Goal: Task Accomplishment & Management: Complete application form

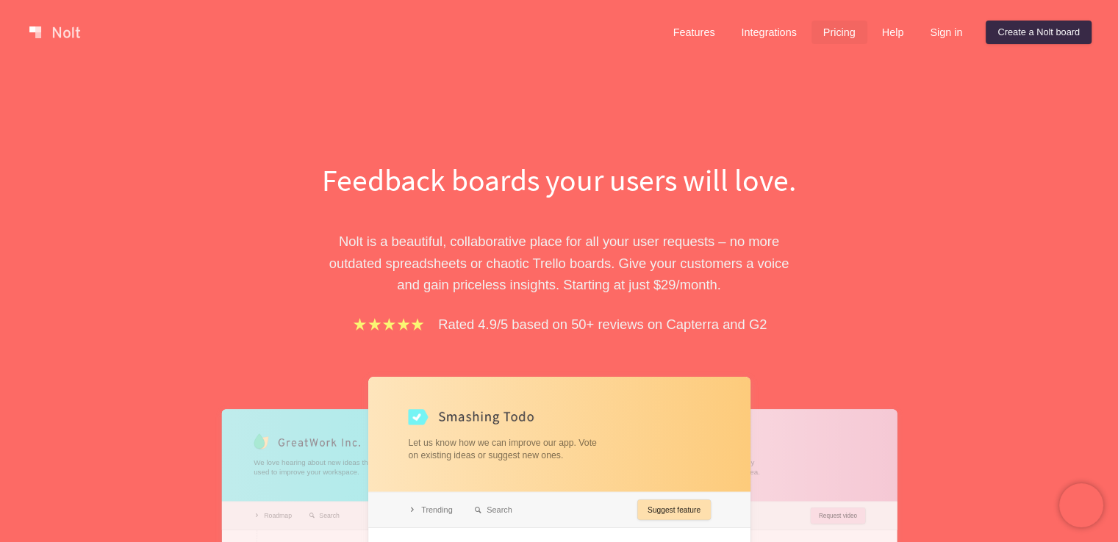
click at [835, 32] on link "Pricing" at bounding box center [839, 33] width 56 height 24
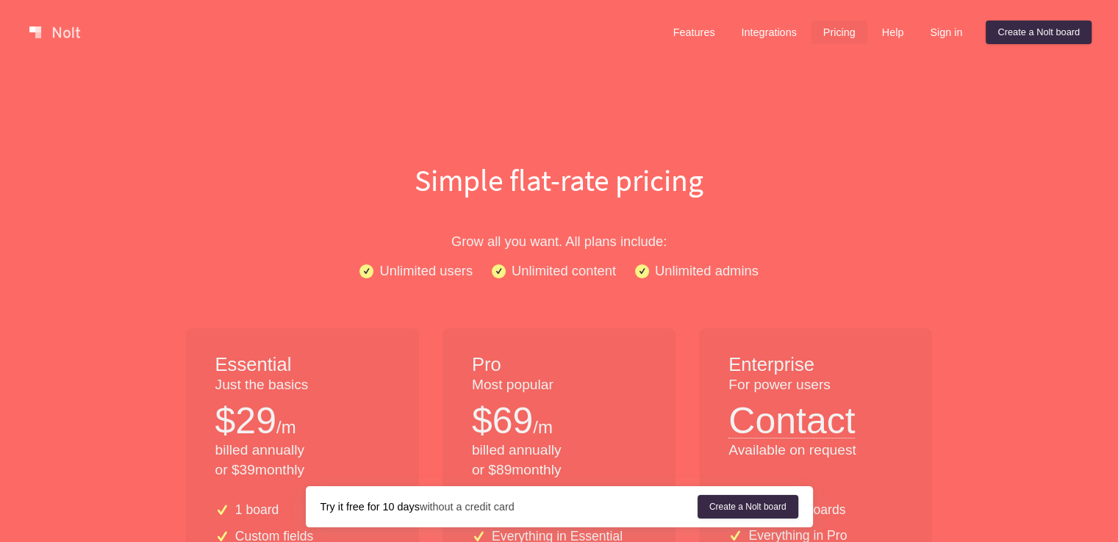
drag, startPoint x: 692, startPoint y: 182, endPoint x: 601, endPoint y: 184, distance: 91.1
click at [601, 184] on h1 "Simple flat-rate pricing" at bounding box center [559, 180] width 941 height 43
click at [725, 180] on h1 "Simple flat-rate pricing" at bounding box center [559, 180] width 941 height 43
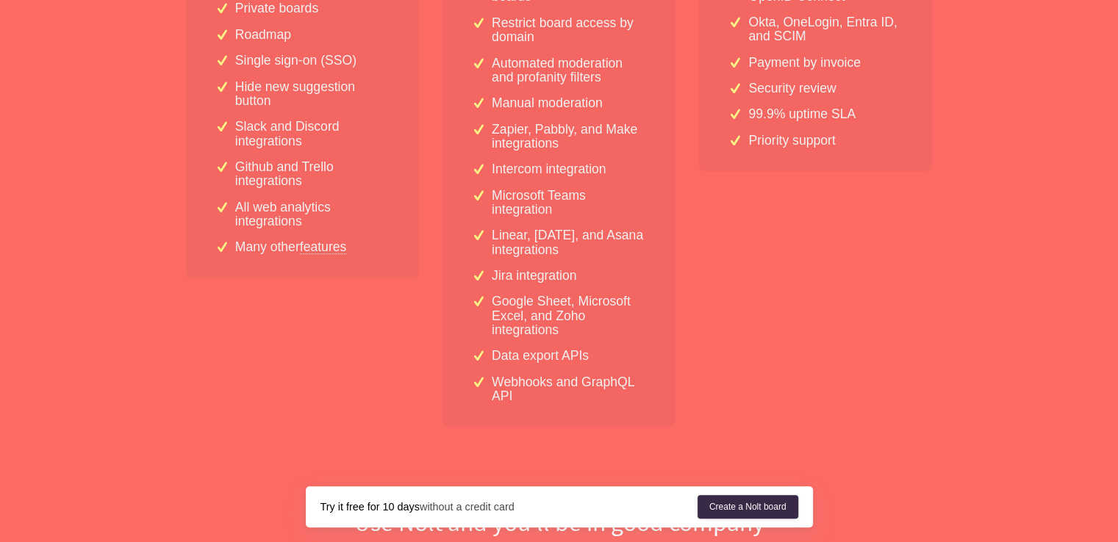
scroll to position [588, 0]
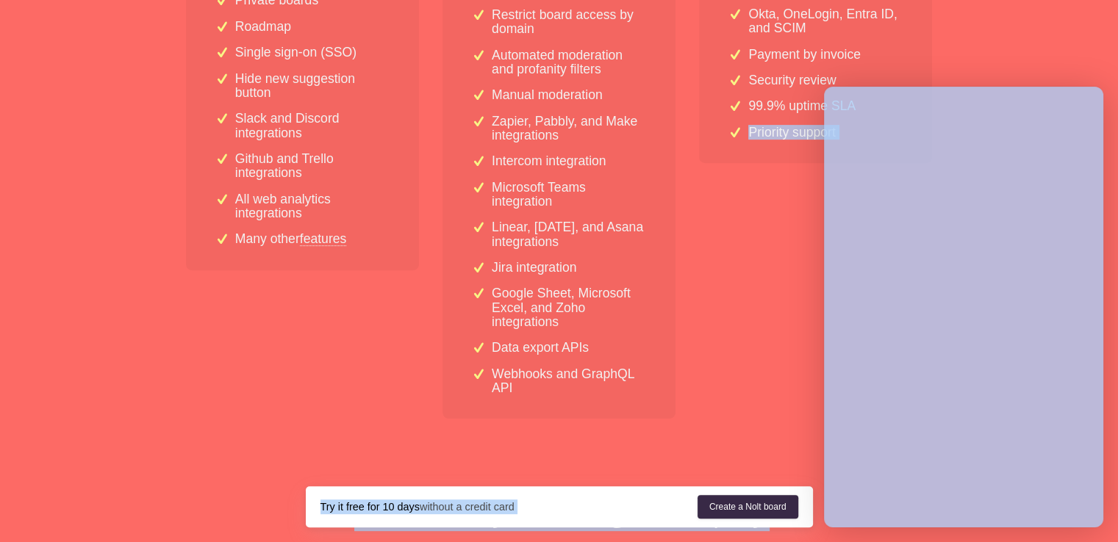
drag, startPoint x: 738, startPoint y: 126, endPoint x: 823, endPoint y: 130, distance: 85.4
click at [774, 221] on div "Enterprise For power users Contact Available on request Unlimited boards Everyt…" at bounding box center [815, 80] width 233 height 678
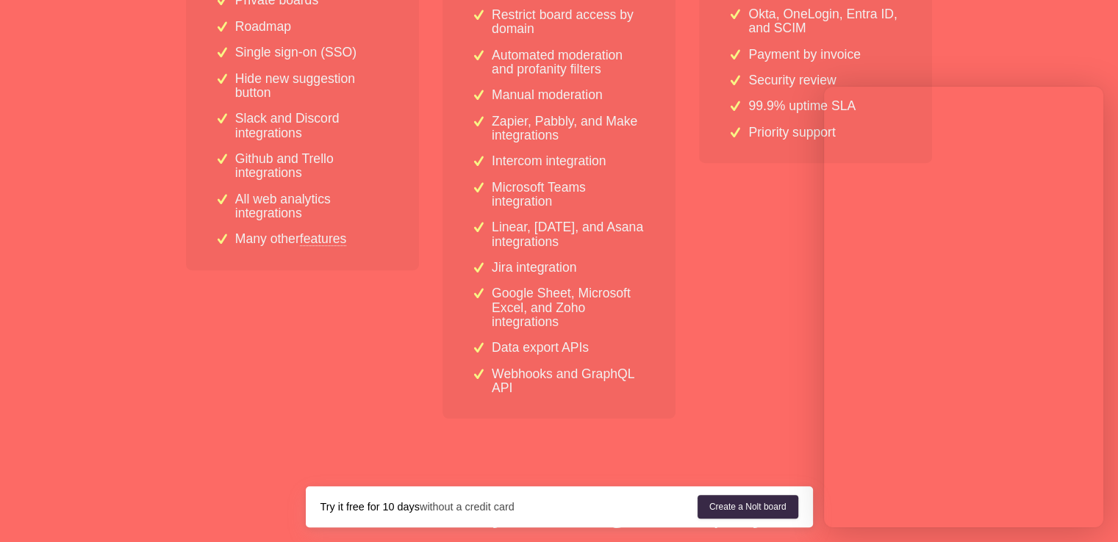
click at [697, 285] on div "Essential Just the basics $ 29 /m billed annually or $ 39 monthly 1 board Custo…" at bounding box center [559, 85] width 770 height 688
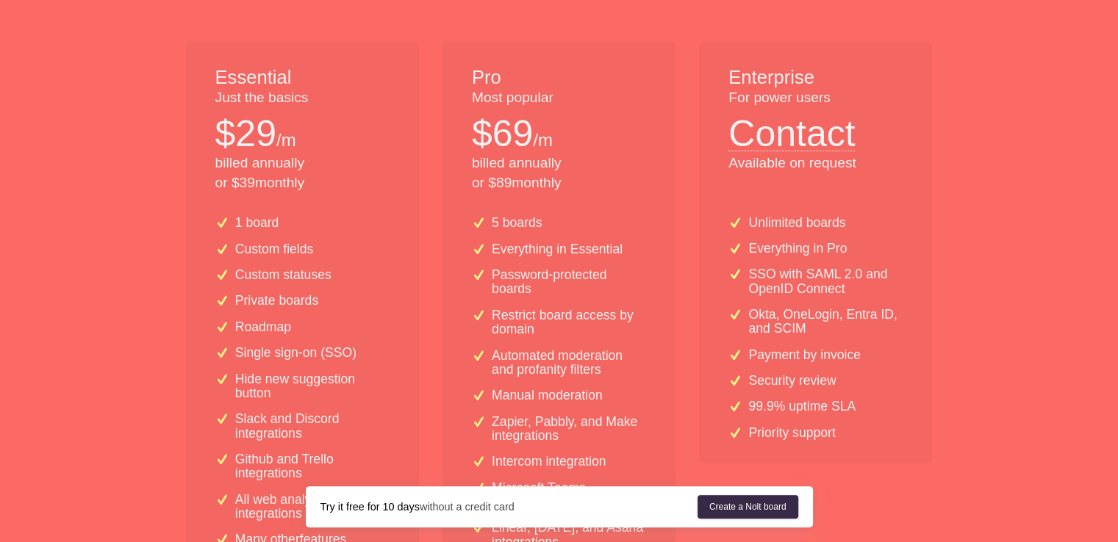
scroll to position [294, 0]
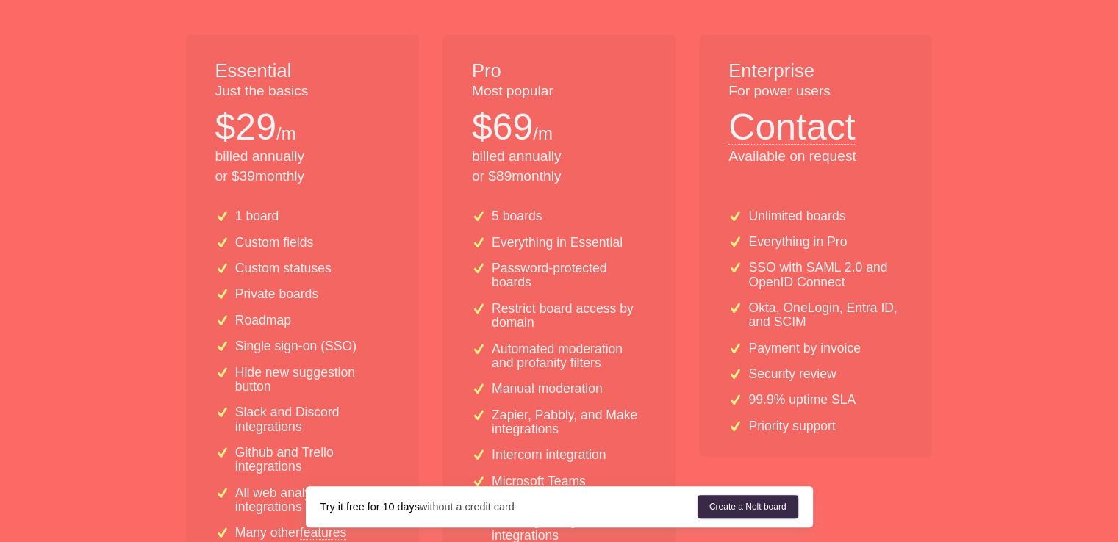
click at [933, 345] on div "Essential Just the basics $ 29 /m billed annually or $ 39 monthly 1 board Custo…" at bounding box center [559, 379] width 770 height 688
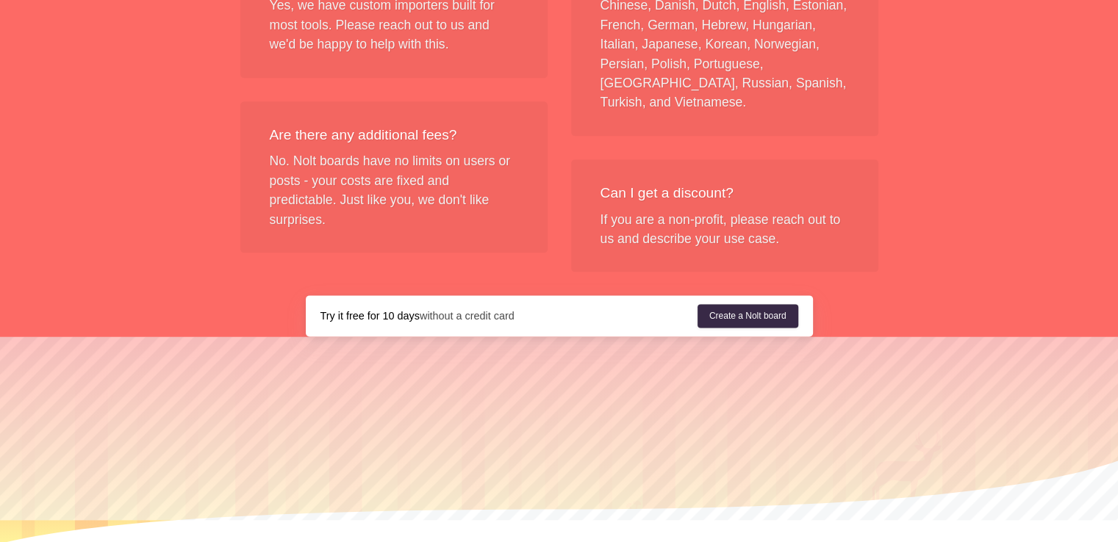
scroll to position [1841, 0]
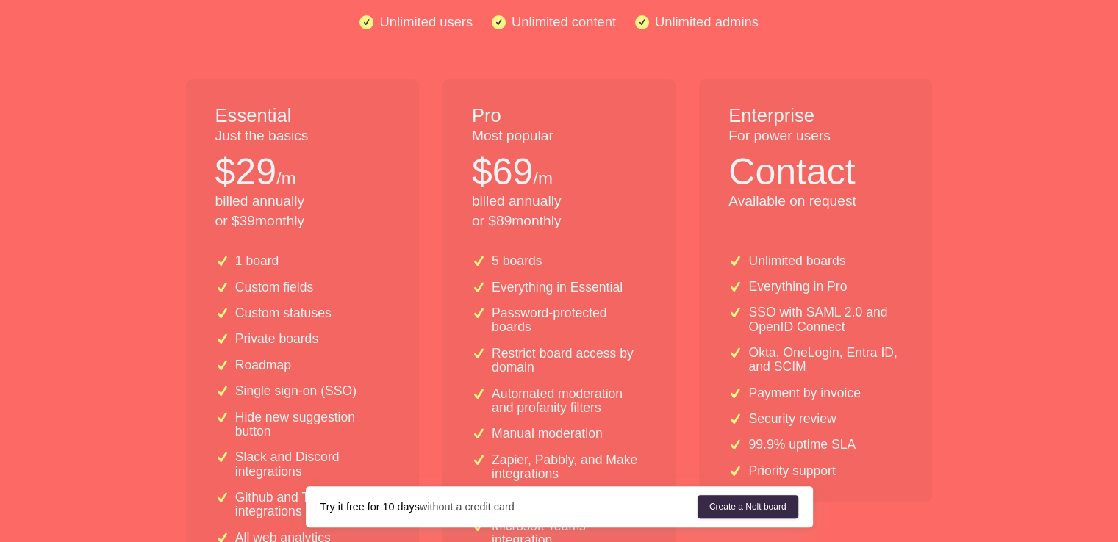
scroll to position [294, 0]
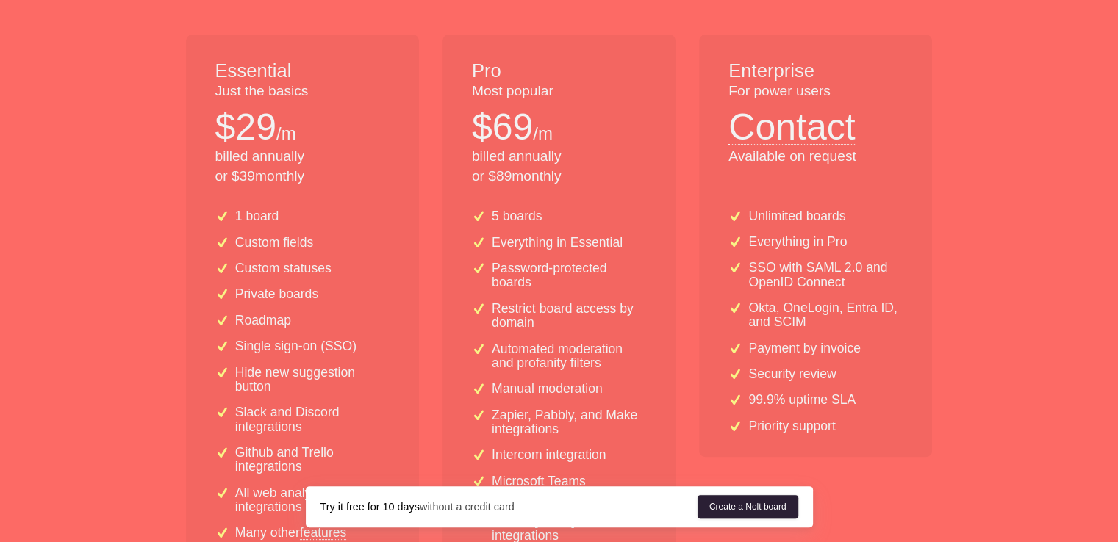
click at [717, 506] on link "Create a Nolt board" at bounding box center [747, 507] width 101 height 24
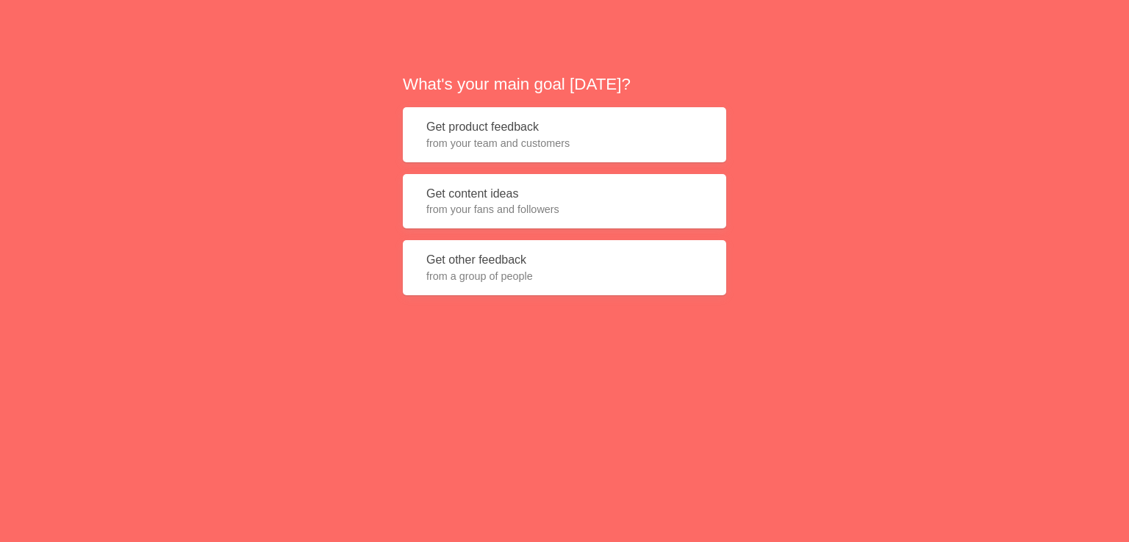
click at [501, 210] on span "from your fans and followers" at bounding box center [564, 209] width 276 height 15
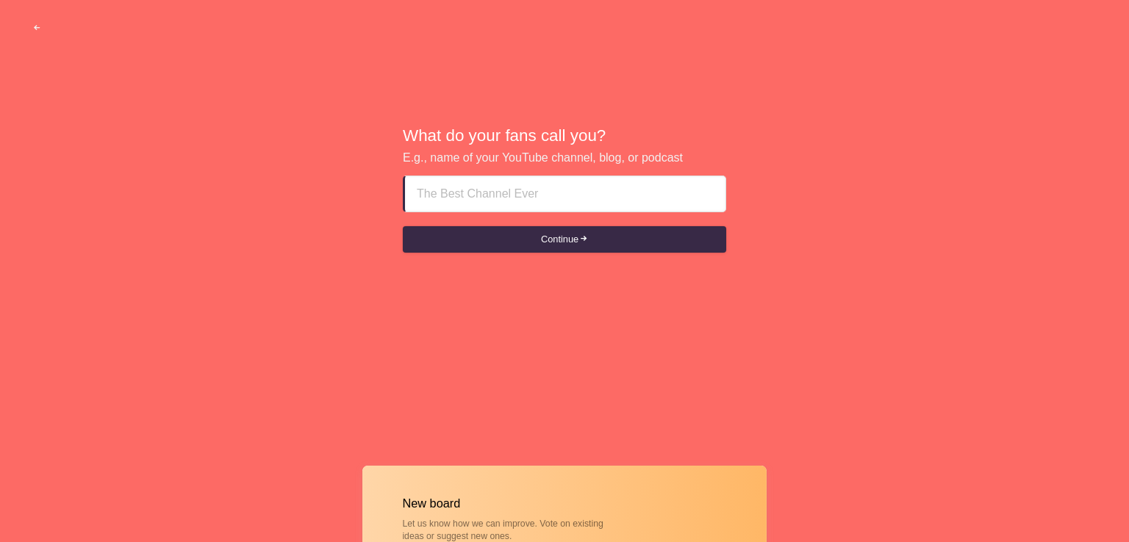
click at [473, 190] on input at bounding box center [565, 193] width 297 height 35
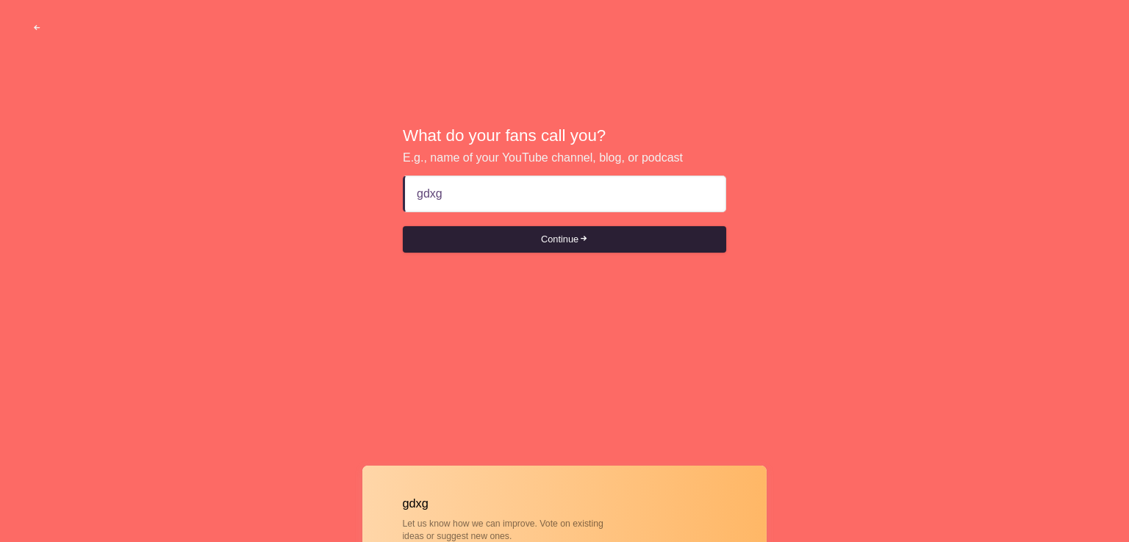
click at [485, 230] on button "Continue" at bounding box center [564, 239] width 323 height 26
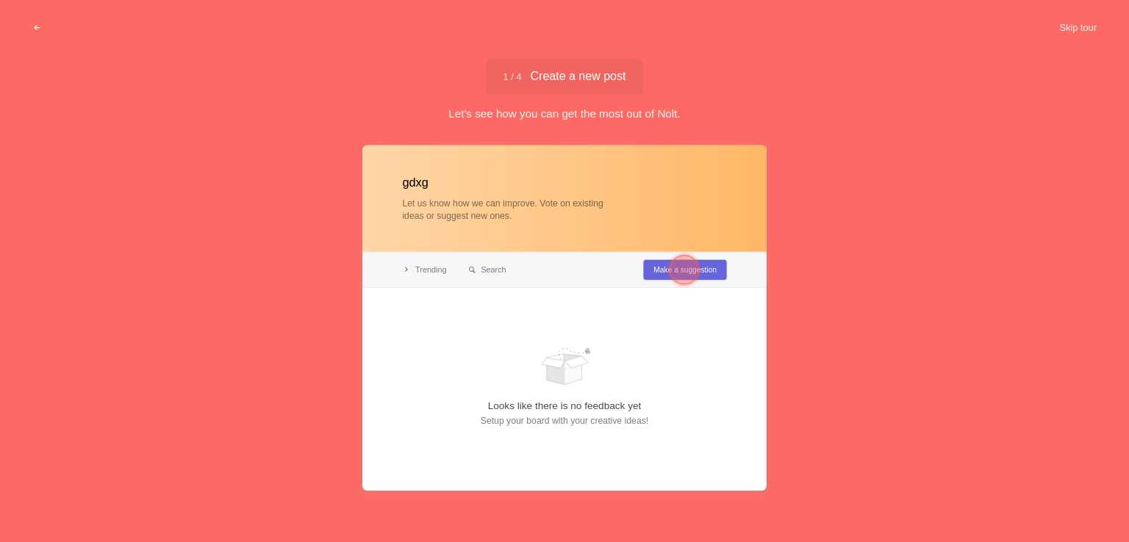
type input "gdxg"
click at [678, 268] on div at bounding box center [684, 269] width 29 height 29
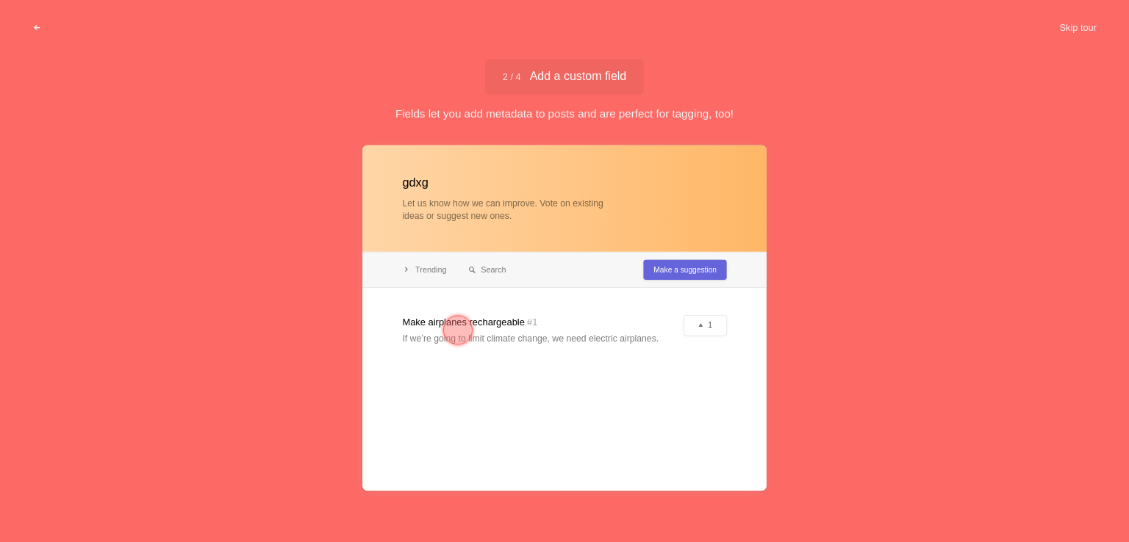
click at [457, 327] on div at bounding box center [457, 329] width 29 height 29
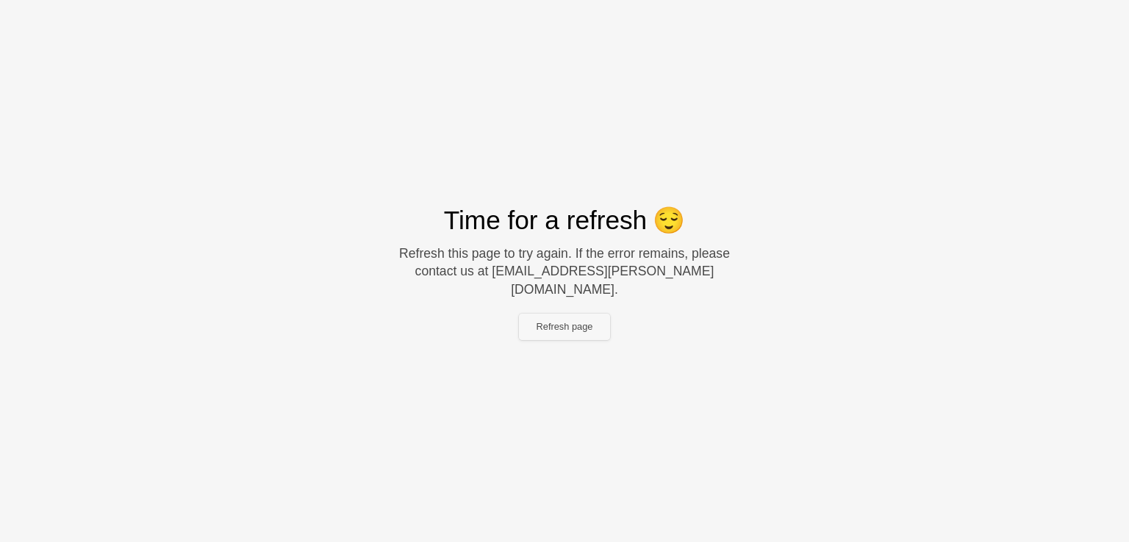
click at [567, 320] on button "Refresh page" at bounding box center [565, 327] width 92 height 26
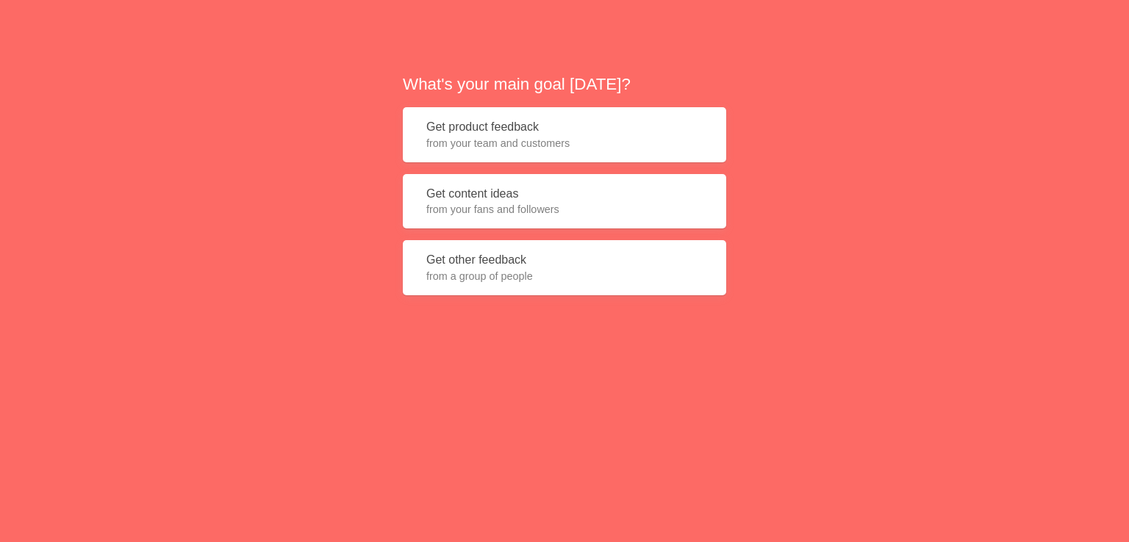
click at [506, 206] on span "from your fans and followers" at bounding box center [564, 209] width 276 height 15
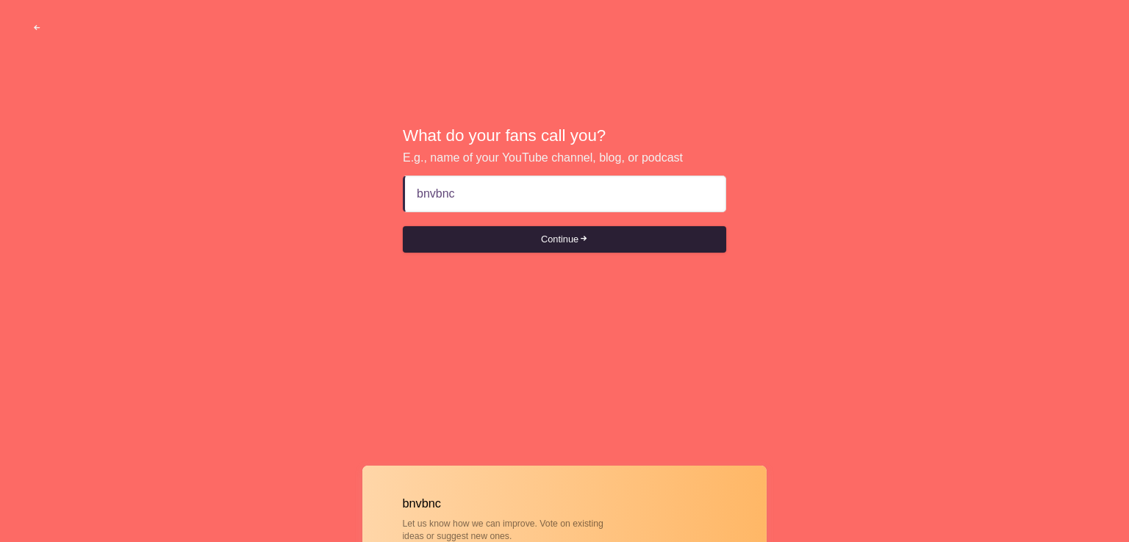
click at [485, 237] on button "Continue" at bounding box center [564, 239] width 323 height 26
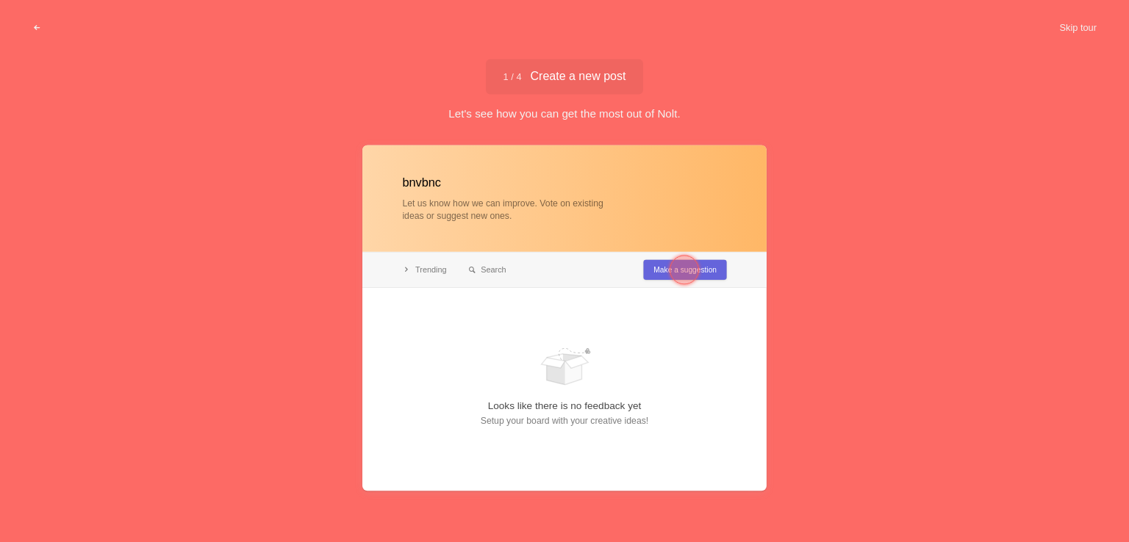
type input "bnvbnc"
click at [678, 269] on div at bounding box center [684, 269] width 29 height 29
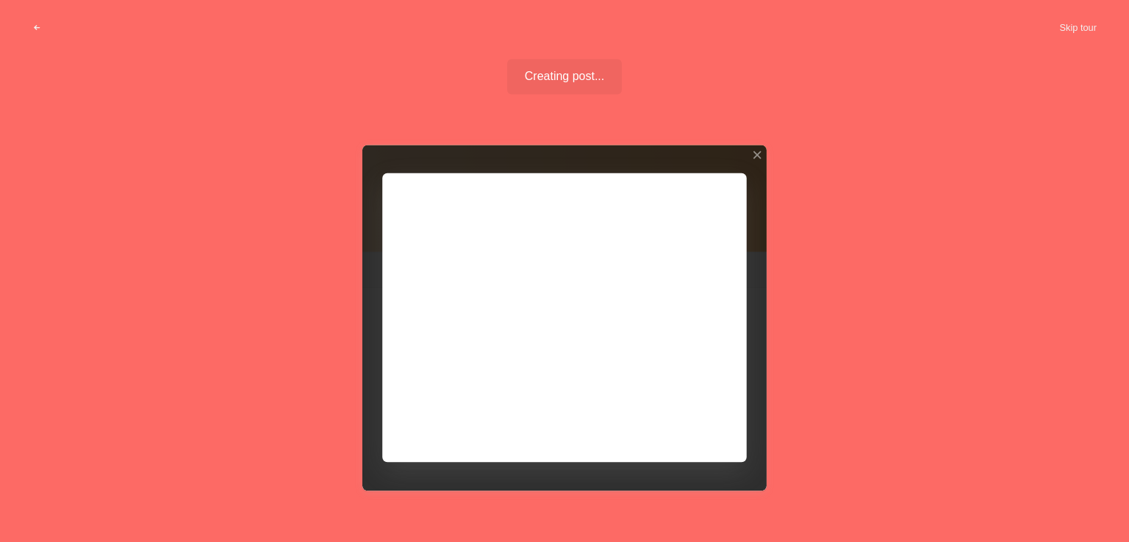
click at [682, 423] on div at bounding box center [564, 317] width 404 height 345
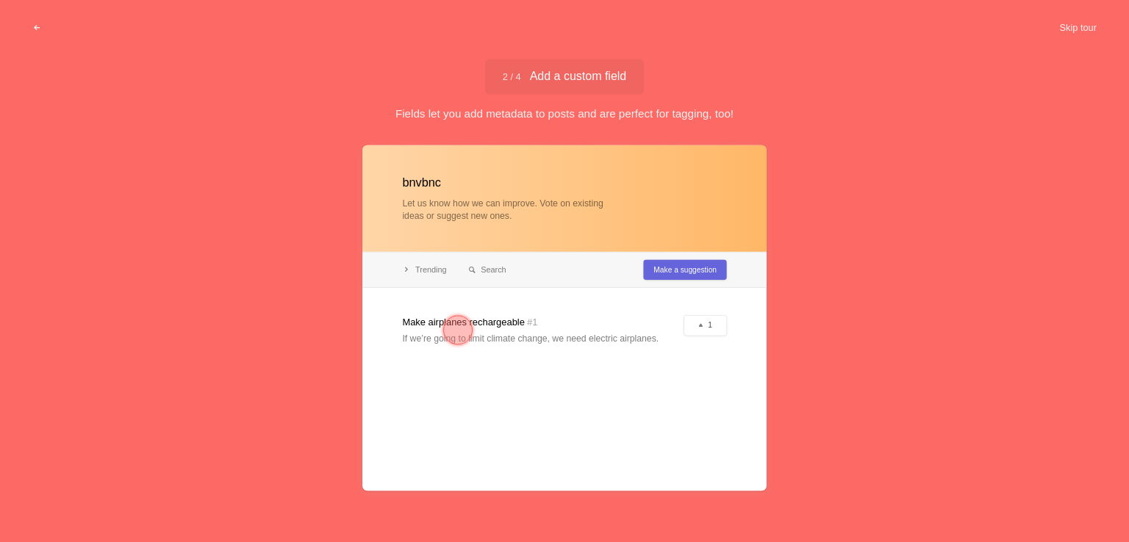
click at [458, 331] on div at bounding box center [457, 329] width 29 height 29
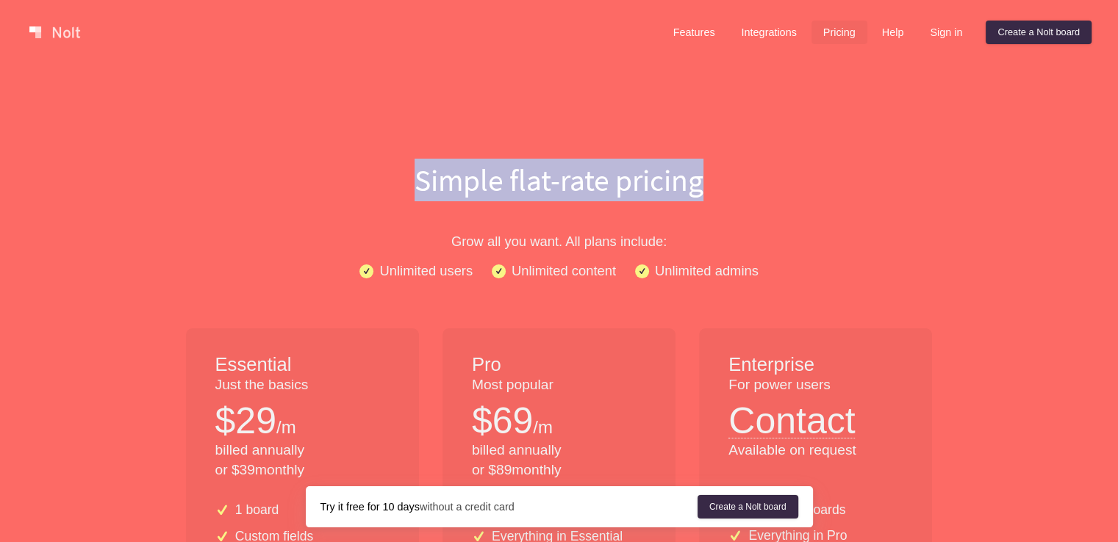
drag, startPoint x: 419, startPoint y: 185, endPoint x: 729, endPoint y: 185, distance: 310.1
click at [729, 185] on h1 "Simple flat-rate pricing" at bounding box center [559, 180] width 941 height 43
click at [704, 159] on h1 "Simple flat-rate pricing" at bounding box center [559, 180] width 941 height 43
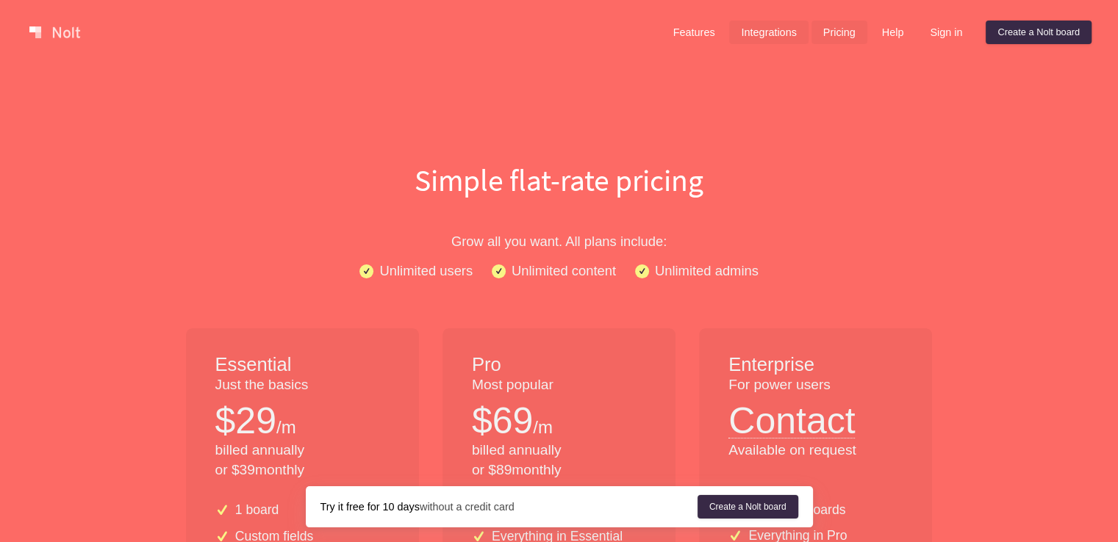
click at [756, 29] on link "Integrations" at bounding box center [768, 33] width 79 height 24
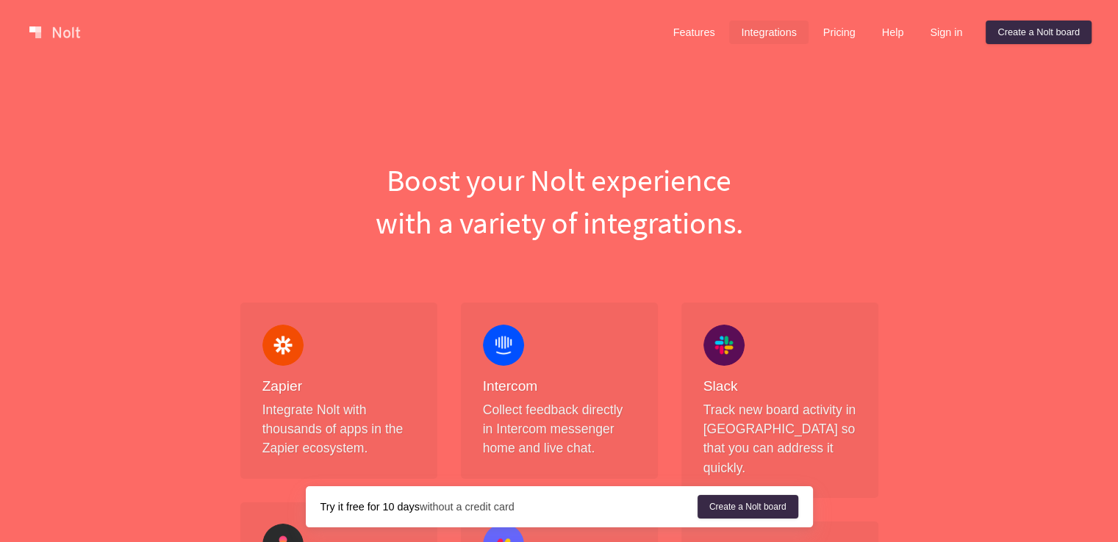
click at [742, 33] on link "Integrations" at bounding box center [768, 33] width 79 height 24
click at [674, 37] on link "Features" at bounding box center [693, 33] width 65 height 24
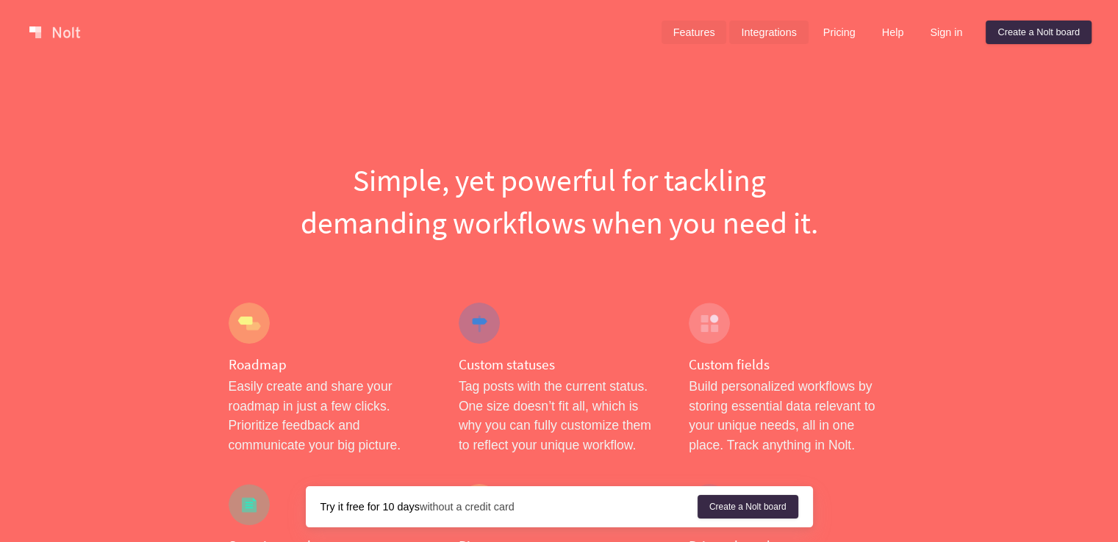
click at [789, 36] on link "Integrations" at bounding box center [768, 33] width 79 height 24
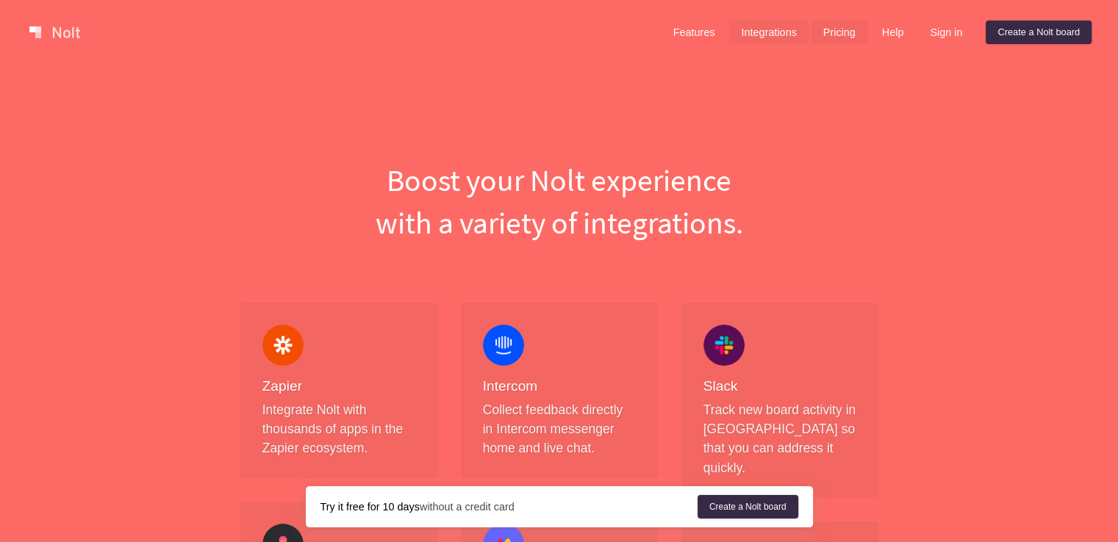
click at [831, 35] on link "Pricing" at bounding box center [839, 33] width 56 height 24
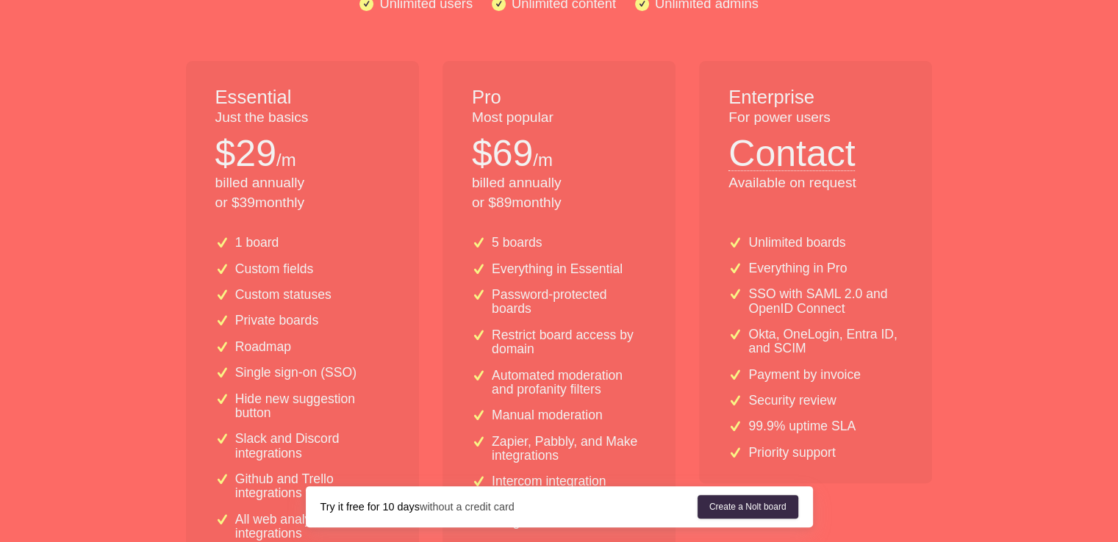
scroll to position [294, 0]
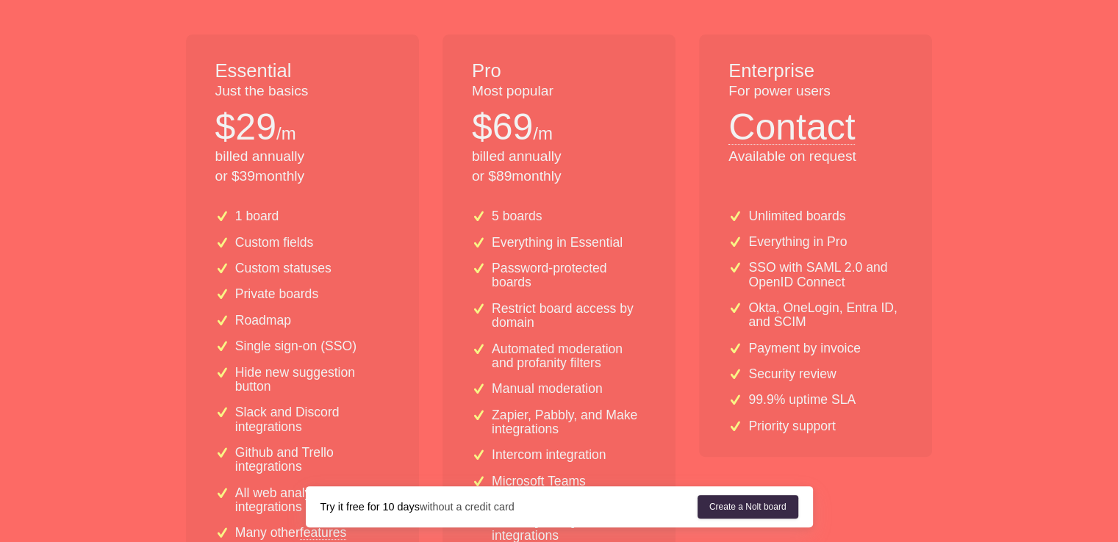
click at [932, 298] on div "Unlimited boards Everything in Pro SSO with SAML 2.0 and OpenID Connect Okta, O…" at bounding box center [815, 318] width 233 height 279
